Goal: Manage account settings

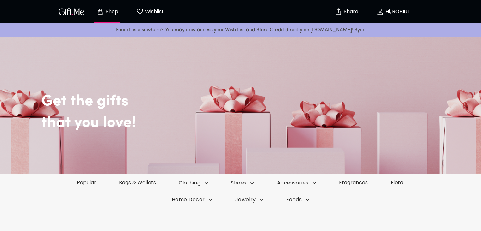
click at [162, 12] on p "Wishlist" at bounding box center [154, 12] width 20 height 8
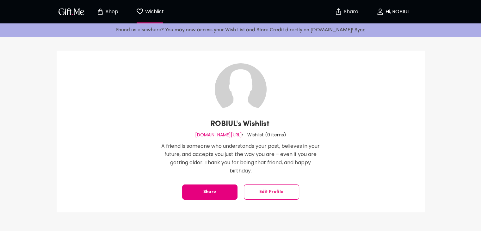
click at [102, 14] on icon "Store page" at bounding box center [100, 12] width 8 height 8
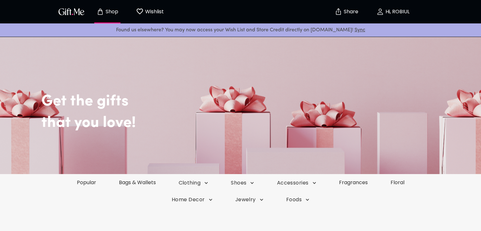
click at [382, 10] on icon "button" at bounding box center [380, 12] width 8 height 8
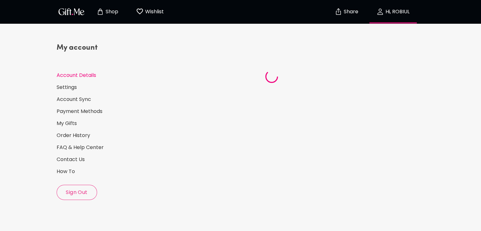
select select "US"
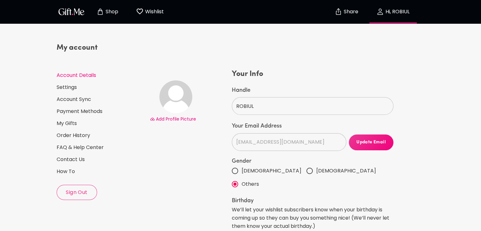
click at [238, 168] on input "[DEMOGRAPHIC_DATA]" at bounding box center [234, 170] width 13 height 13
radio input "true"
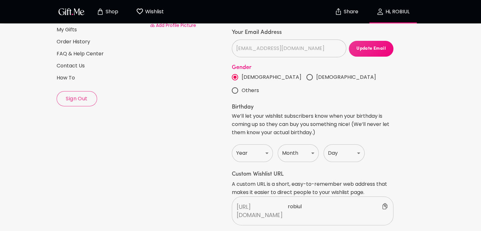
scroll to position [98, 0]
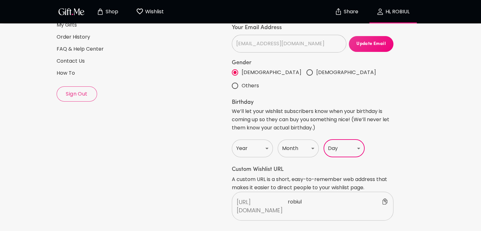
click at [359, 139] on select "Day" at bounding box center [343, 148] width 41 height 18
click at [353, 139] on select "Day" at bounding box center [343, 148] width 41 height 18
click at [323, 139] on select "Day" at bounding box center [343, 148] width 41 height 18
click at [240, 139] on select "Year [DATE] 1921 1922 1923 1924 1925 1926 1927 1928 1929 1930 1931 1932 1933 19…" at bounding box center [252, 148] width 41 height 18
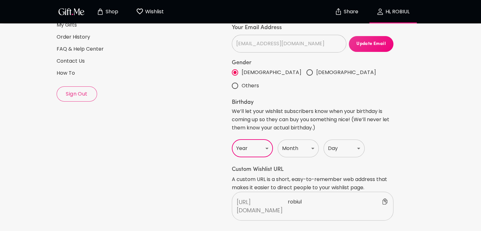
select select "2011"
click at [232, 139] on select "Year [DATE] 1921 1922 1923 1924 1925 1926 1927 1928 1929 1930 1931 1932 1933 19…" at bounding box center [252, 148] width 41 height 18
click at [310, 139] on select "Month Jan Feb Mar Apr May June July Aug Sept Oct Nov Dec" at bounding box center [298, 148] width 41 height 18
select select "February"
click at [278, 139] on select "Month Jan Feb Mar Apr May June July Aug Sept Oct Nov Dec" at bounding box center [298, 148] width 41 height 18
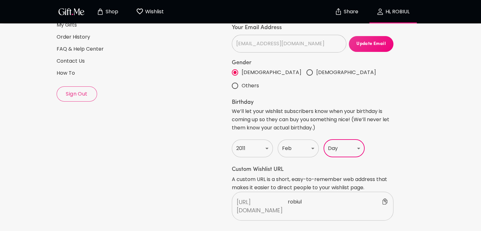
click at [349, 139] on select "Day 1 2 3 4 5 6 7 8 9 10 11 12 13 14 15 16 17 18 19 20 21 22 23 24 25 26 27 28 …" at bounding box center [343, 148] width 41 height 18
select select "11"
click at [323, 139] on select "Day 1 2 3 4 5 6 7 8 9 10 11 12 13 14 15 16 17 18 19 20 21 22 23 24 25 26 27 28 …" at bounding box center [343, 148] width 41 height 18
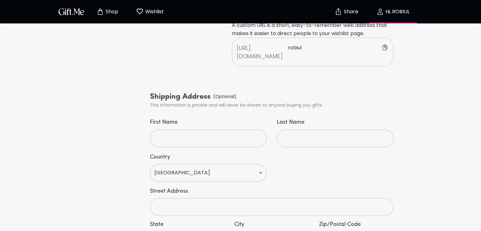
scroll to position [253, 0]
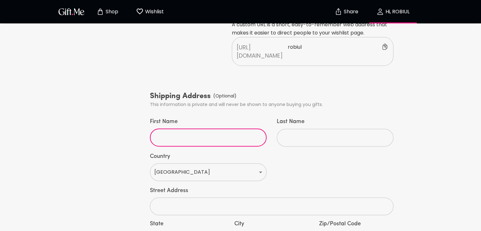
click at [245, 129] on input "First Name" at bounding box center [205, 138] width 110 height 18
